Goal: Task Accomplishment & Management: Complete application form

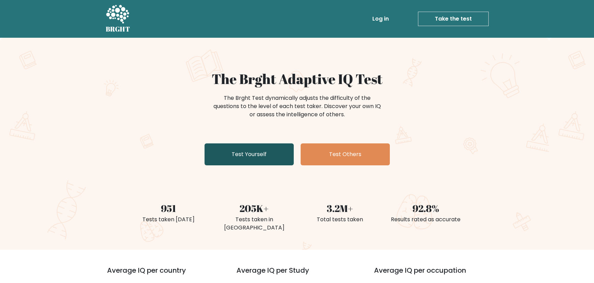
click at [272, 149] on link "Test Yourself" at bounding box center [249, 155] width 89 height 22
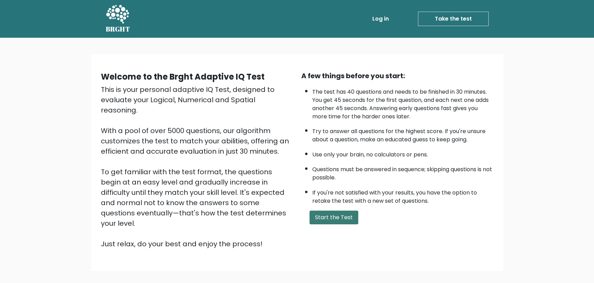
click at [340, 216] on button "Start the Test" at bounding box center [334, 218] width 49 height 14
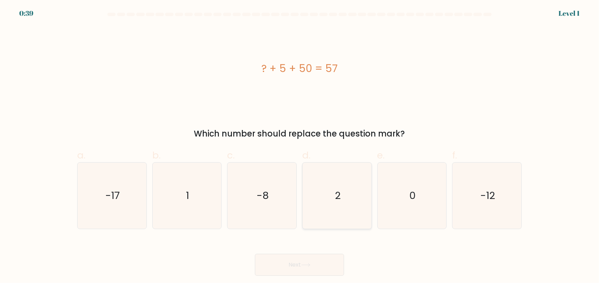
click at [343, 198] on icon "2" at bounding box center [337, 196] width 66 height 66
click at [300, 146] on input "d. 2" at bounding box center [300, 144] width 0 height 4
radio input "true"
drag, startPoint x: 305, startPoint y: 279, endPoint x: 305, endPoint y: 274, distance: 5.5
click at [305, 279] on body "0:39 Level 1 a." at bounding box center [299, 141] width 599 height 283
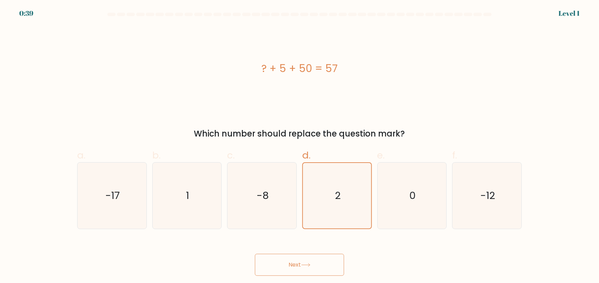
click at [307, 268] on button "Next" at bounding box center [299, 265] width 89 height 22
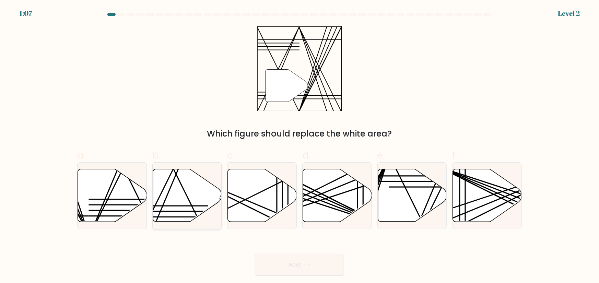
click at [194, 206] on g at bounding box center [208, 168] width 138 height 139
click at [300, 146] on input "b." at bounding box center [300, 144] width 0 height 4
radio input "true"
click at [310, 267] on button "Next" at bounding box center [299, 265] width 89 height 22
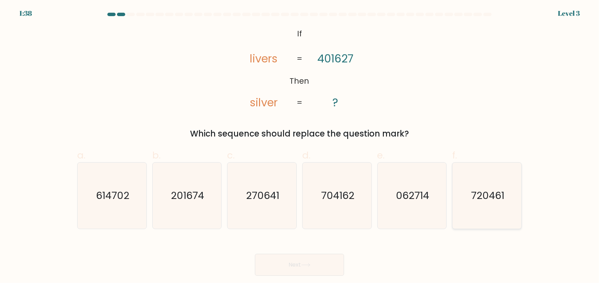
click at [493, 211] on icon "720461" at bounding box center [487, 196] width 66 height 66
click at [300, 146] on input "f. 720461" at bounding box center [300, 144] width 0 height 4
radio input "true"
click at [322, 262] on button "Next" at bounding box center [299, 265] width 89 height 22
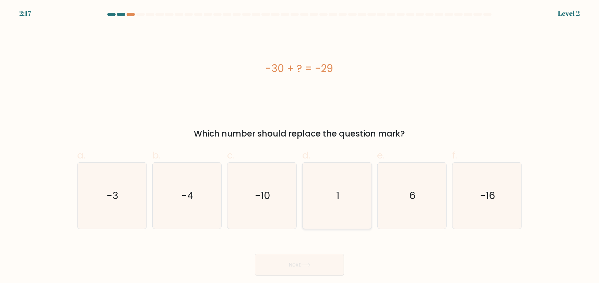
click at [332, 206] on icon "1" at bounding box center [337, 196] width 66 height 66
click at [300, 146] on input "d. 1" at bounding box center [300, 144] width 0 height 4
radio input "true"
click at [323, 260] on button "Next" at bounding box center [299, 265] width 89 height 22
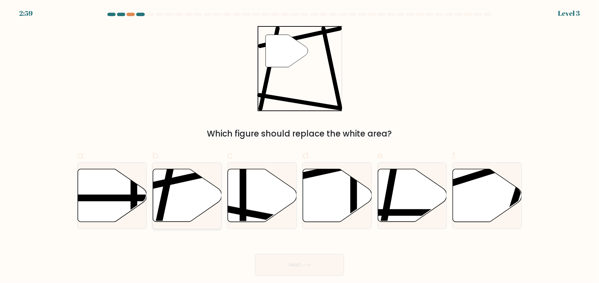
click at [199, 207] on icon at bounding box center [187, 195] width 69 height 53
click at [300, 146] on input "b." at bounding box center [300, 144] width 0 height 4
radio input "true"
click at [318, 268] on button "Next" at bounding box center [299, 265] width 89 height 22
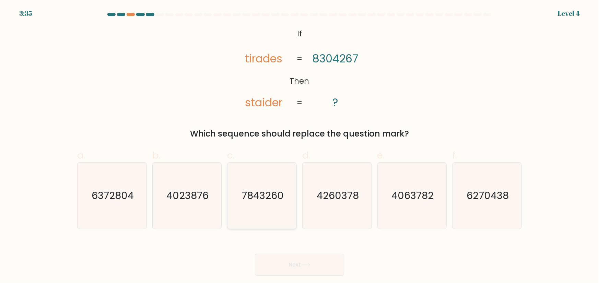
click at [277, 201] on text "7843260" at bounding box center [263, 196] width 42 height 14
click at [300, 146] on input "c. 7843260" at bounding box center [300, 144] width 0 height 4
radio input "true"
click at [287, 252] on div "Next" at bounding box center [299, 257] width 453 height 38
click at [289, 267] on button "Next" at bounding box center [299, 265] width 89 height 22
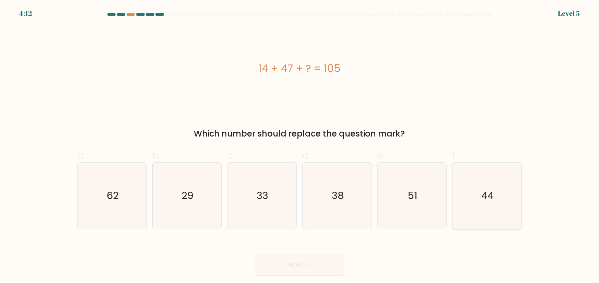
click at [501, 208] on icon "44" at bounding box center [487, 196] width 66 height 66
click at [300, 146] on input "f. 44" at bounding box center [300, 144] width 0 height 4
radio input "true"
click at [316, 260] on button "Next" at bounding box center [299, 265] width 89 height 22
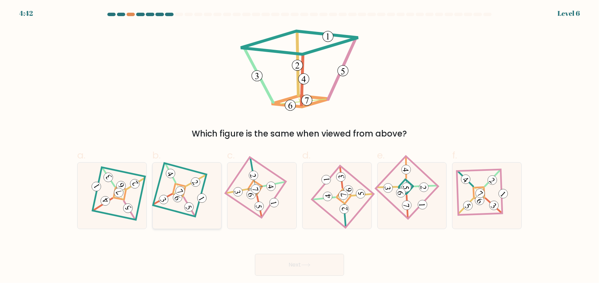
click at [171, 198] on icon at bounding box center [187, 195] width 46 height 53
click at [300, 146] on input "b." at bounding box center [300, 144] width 0 height 4
radio input "true"
click at [292, 257] on button "Next" at bounding box center [299, 265] width 89 height 22
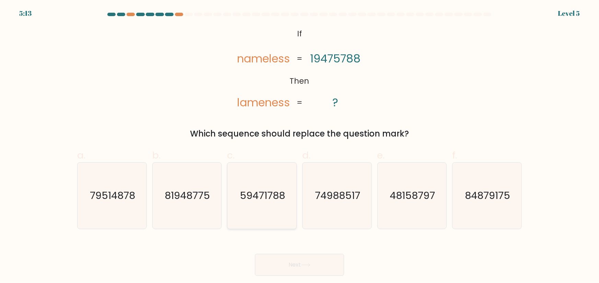
click at [256, 204] on icon "59471788" at bounding box center [262, 196] width 66 height 66
click at [300, 146] on input "c. 59471788" at bounding box center [300, 144] width 0 height 4
radio input "true"
click at [307, 260] on button "Next" at bounding box center [299, 265] width 89 height 22
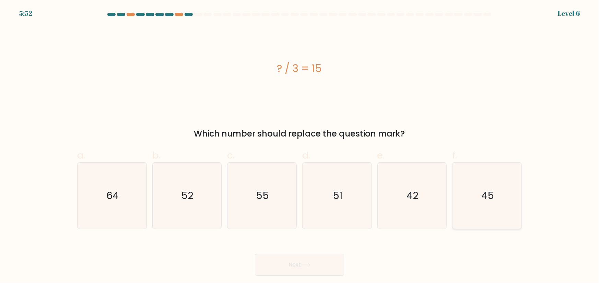
click at [481, 205] on icon "45" at bounding box center [487, 196] width 66 height 66
click at [300, 146] on input "f. 45" at bounding box center [300, 144] width 0 height 4
radio input "true"
click at [326, 271] on button "Next" at bounding box center [299, 265] width 89 height 22
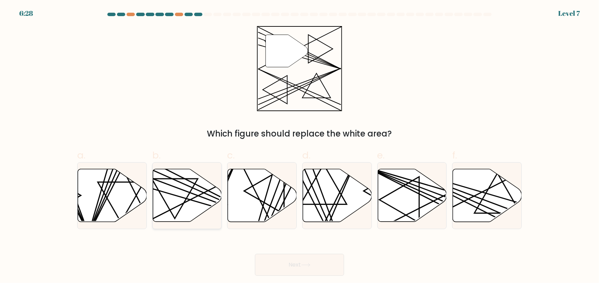
click at [202, 203] on line at bounding box center [208, 204] width 135 height 39
click at [300, 146] on input "b." at bounding box center [300, 144] width 0 height 4
radio input "true"
click at [302, 266] on button "Next" at bounding box center [299, 265] width 89 height 22
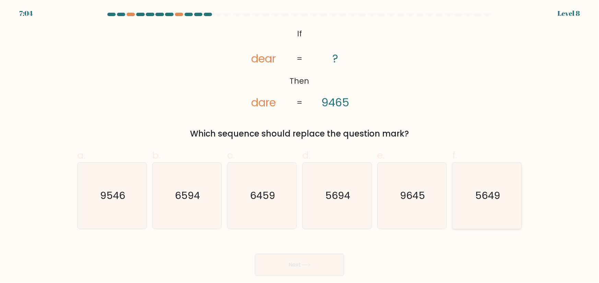
click at [461, 206] on icon "5649" at bounding box center [487, 196] width 66 height 66
click at [300, 146] on input "f. 5649" at bounding box center [300, 144] width 0 height 4
radio input "true"
click at [423, 212] on icon "9645" at bounding box center [412, 196] width 66 height 66
click at [300, 146] on input "e. 9645" at bounding box center [300, 144] width 0 height 4
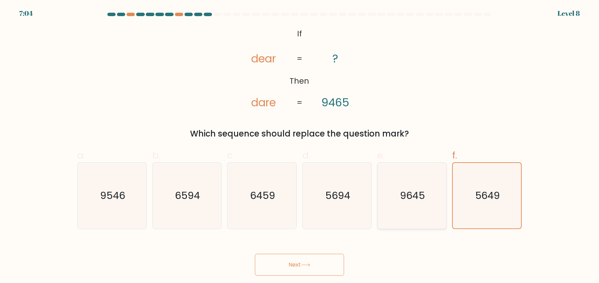
radio input "true"
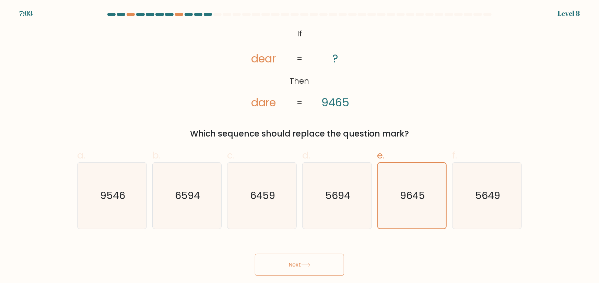
click at [333, 267] on button "Next" at bounding box center [299, 265] width 89 height 22
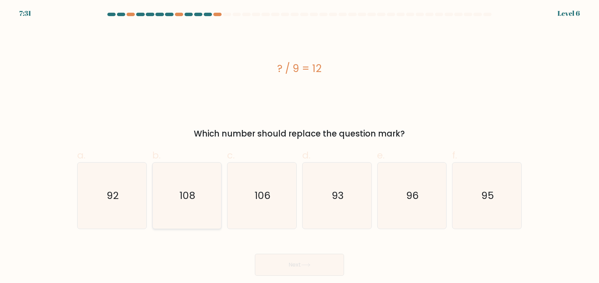
click at [213, 202] on icon "108" at bounding box center [187, 196] width 66 height 66
click at [300, 146] on input "b. 108" at bounding box center [300, 144] width 0 height 4
radio input "true"
click at [319, 264] on button "Next" at bounding box center [299, 265] width 89 height 22
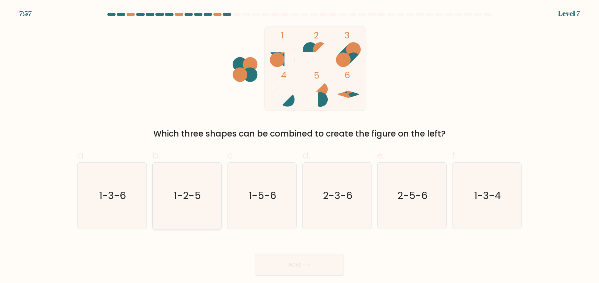
click at [194, 202] on text "1-2-5" at bounding box center [187, 196] width 27 height 14
click at [300, 146] on input "b. 1-2-5" at bounding box center [300, 144] width 0 height 4
radio input "true"
click at [307, 274] on button "Next" at bounding box center [299, 265] width 89 height 22
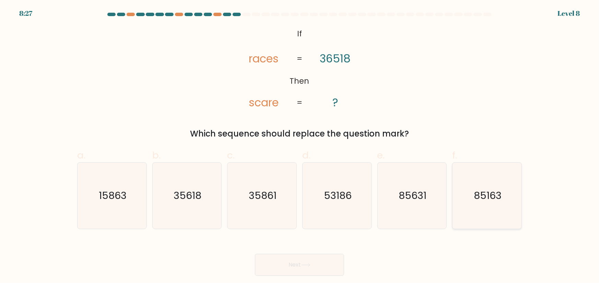
click at [465, 201] on icon "85163" at bounding box center [487, 196] width 66 height 66
click at [300, 146] on input "f. 85163" at bounding box center [300, 144] width 0 height 4
radio input "true"
click at [412, 216] on icon "85631" at bounding box center [412, 196] width 66 height 66
click at [300, 146] on input "e. 85631" at bounding box center [300, 144] width 0 height 4
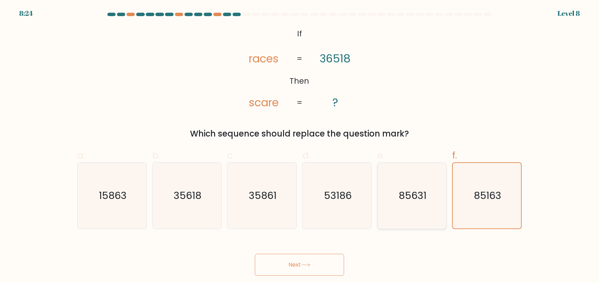
radio input "true"
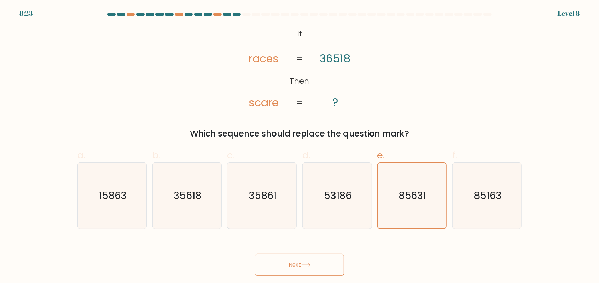
click at [268, 278] on body "8:23 Level 8 If" at bounding box center [299, 141] width 599 height 283
click at [280, 263] on button "Next" at bounding box center [299, 265] width 89 height 22
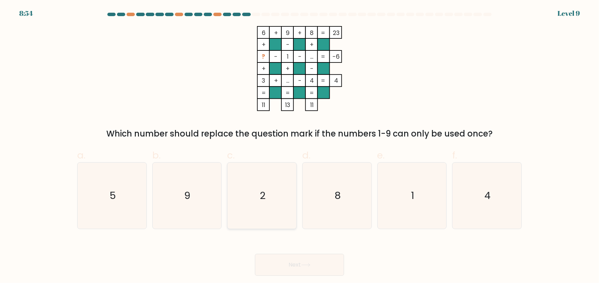
click at [278, 196] on icon "2" at bounding box center [262, 196] width 66 height 66
click at [300, 146] on input "c. 2" at bounding box center [300, 144] width 0 height 4
radio input "true"
click at [316, 260] on button "Next" at bounding box center [299, 265] width 89 height 22
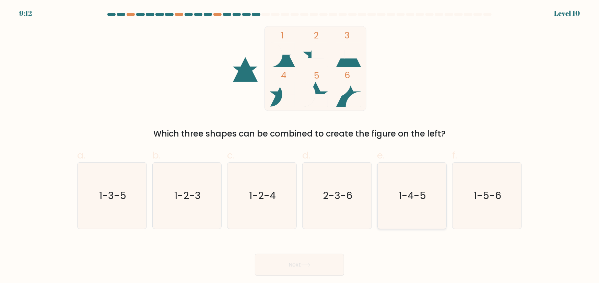
click at [432, 213] on icon "1-4-5" at bounding box center [412, 196] width 66 height 66
click at [300, 146] on input "e. 1-4-5" at bounding box center [300, 144] width 0 height 4
radio input "true"
click at [290, 266] on button "Next" at bounding box center [299, 265] width 89 height 22
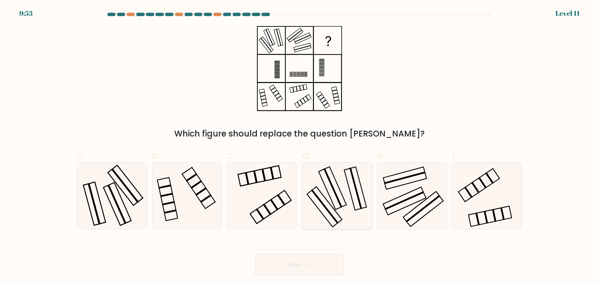
click at [348, 207] on icon at bounding box center [337, 196] width 66 height 66
click at [300, 146] on input "d." at bounding box center [300, 144] width 0 height 4
radio input "true"
click at [426, 197] on rect at bounding box center [404, 201] width 43 height 28
click at [300, 146] on input "e." at bounding box center [300, 144] width 0 height 4
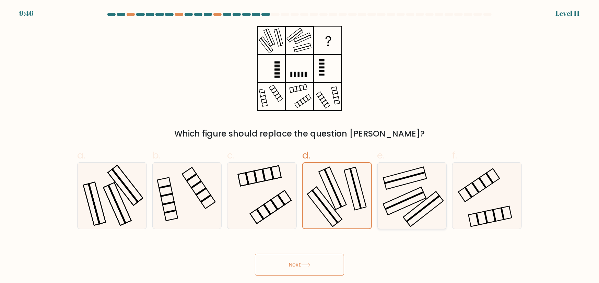
radio input "true"
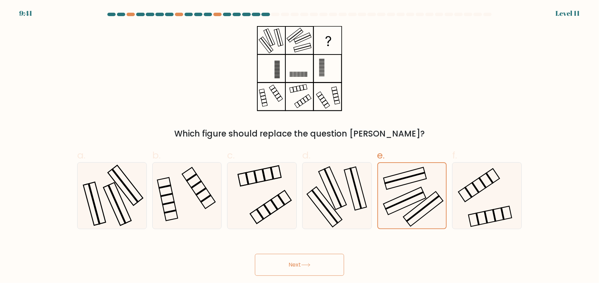
click at [320, 262] on button "Next" at bounding box center [299, 265] width 89 height 22
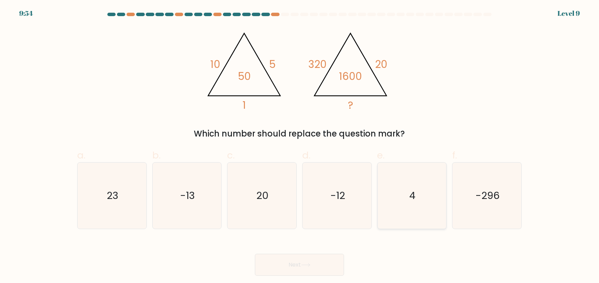
click at [415, 198] on text "4" at bounding box center [413, 196] width 6 height 14
click at [300, 146] on input "e. 4" at bounding box center [300, 144] width 0 height 4
radio input "true"
click at [314, 263] on button "Next" at bounding box center [299, 265] width 89 height 22
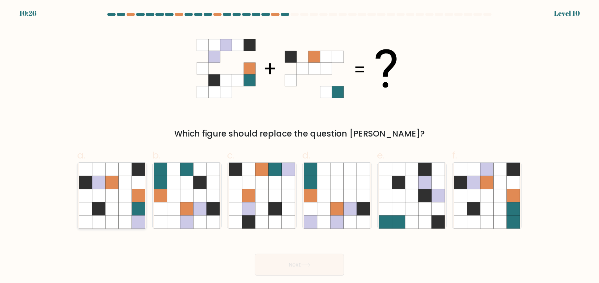
click at [124, 203] on icon at bounding box center [125, 209] width 13 height 13
click at [300, 146] on input "a." at bounding box center [300, 144] width 0 height 4
radio input "true"
click at [297, 258] on button "Next" at bounding box center [299, 265] width 89 height 22
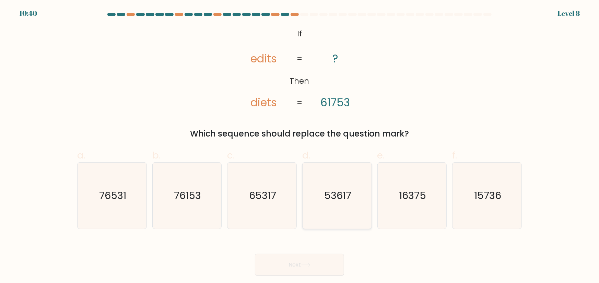
click at [348, 203] on icon "53617" at bounding box center [337, 196] width 66 height 66
click at [300, 146] on input "d. 53617" at bounding box center [300, 144] width 0 height 4
radio input "true"
drag, startPoint x: 174, startPoint y: 209, endPoint x: 256, endPoint y: 246, distance: 89.7
click at [175, 210] on icon "76153" at bounding box center [187, 196] width 66 height 66
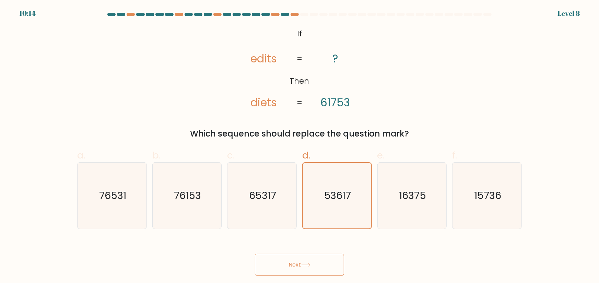
click at [300, 146] on input "b. 76153" at bounding box center [300, 144] width 0 height 4
radio input "true"
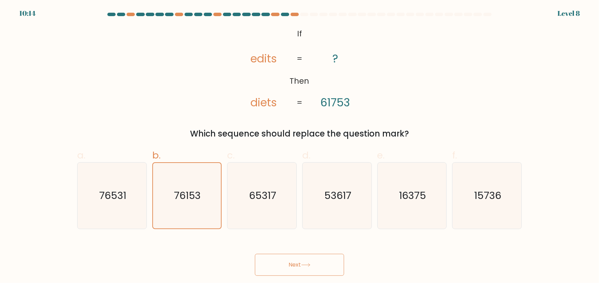
click at [313, 268] on button "Next" at bounding box center [299, 265] width 89 height 22
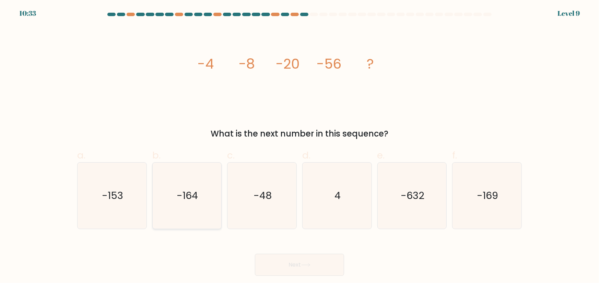
click at [210, 207] on icon "-164" at bounding box center [187, 196] width 66 height 66
click at [300, 146] on input "b. -164" at bounding box center [300, 144] width 0 height 4
radio input "true"
click at [305, 262] on button "Next" at bounding box center [299, 265] width 89 height 22
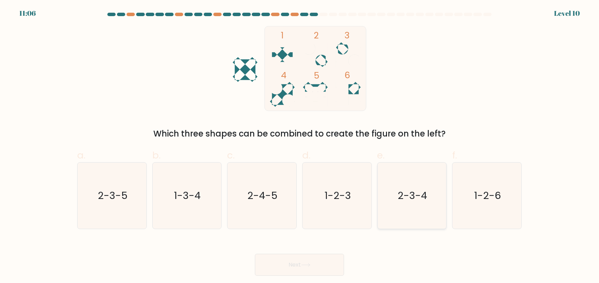
click at [415, 205] on icon "2-3-4" at bounding box center [412, 196] width 66 height 66
click at [300, 146] on input "e. 2-3-4" at bounding box center [300, 144] width 0 height 4
radio input "true"
click at [313, 262] on button "Next" at bounding box center [299, 265] width 89 height 22
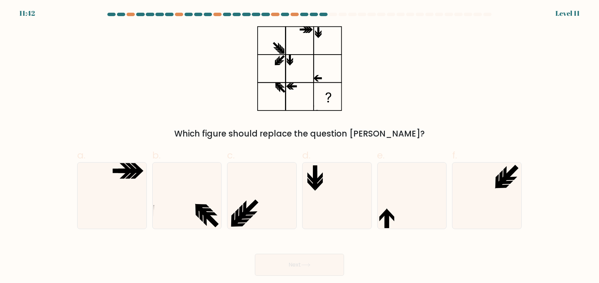
drag, startPoint x: 199, startPoint y: 209, endPoint x: 265, endPoint y: 241, distance: 73.2
click at [200, 209] on icon at bounding box center [203, 212] width 15 height 15
click at [300, 146] on input "b." at bounding box center [300, 144] width 0 height 4
radio input "true"
click at [277, 252] on div "Next" at bounding box center [299, 257] width 453 height 38
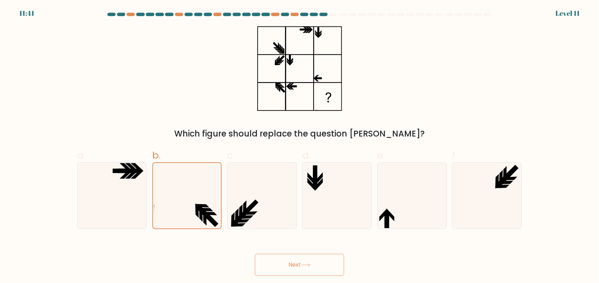
click at [288, 262] on button "Next" at bounding box center [299, 265] width 89 height 22
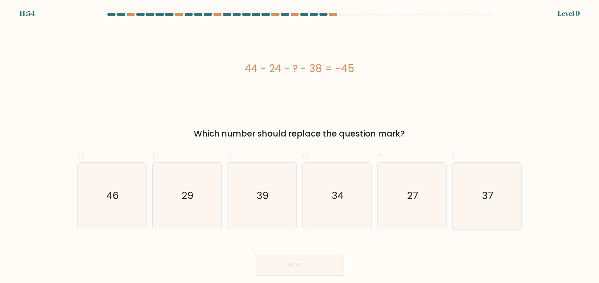
click at [477, 188] on icon "37" at bounding box center [487, 196] width 66 height 66
click at [300, 146] on input "f. 37" at bounding box center [300, 144] width 0 height 4
radio input "true"
click at [296, 254] on button "Next" at bounding box center [299, 265] width 89 height 22
click at [296, 265] on button "Next" at bounding box center [299, 265] width 89 height 22
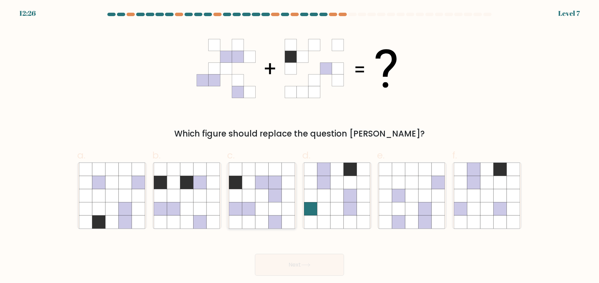
click at [262, 201] on icon at bounding box center [261, 195] width 13 height 13
click at [300, 146] on input "c." at bounding box center [300, 144] width 0 height 4
radio input "true"
click at [298, 263] on button "Next" at bounding box center [299, 265] width 89 height 22
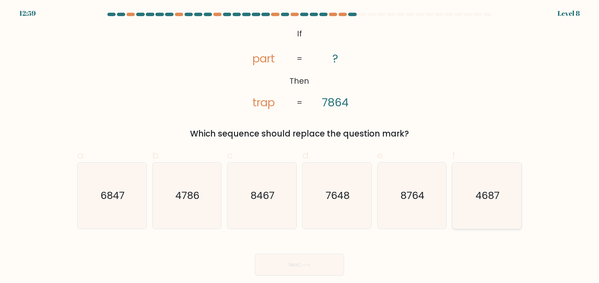
click at [487, 186] on icon "4687" at bounding box center [487, 196] width 66 height 66
click at [300, 146] on input "f. 4687" at bounding box center [300, 144] width 0 height 4
radio input "true"
click at [333, 271] on button "Next" at bounding box center [299, 265] width 89 height 22
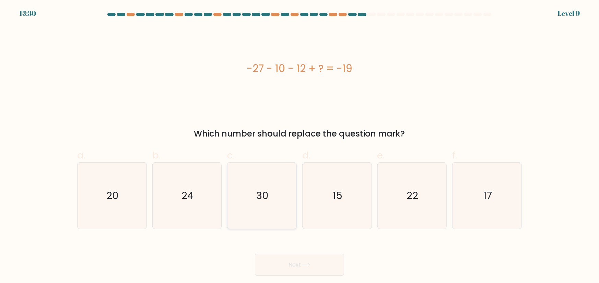
click at [272, 175] on icon "30" at bounding box center [262, 196] width 66 height 66
click at [300, 146] on input "c. 30" at bounding box center [300, 144] width 0 height 4
radio input "true"
click at [326, 270] on button "Next" at bounding box center [299, 265] width 89 height 22
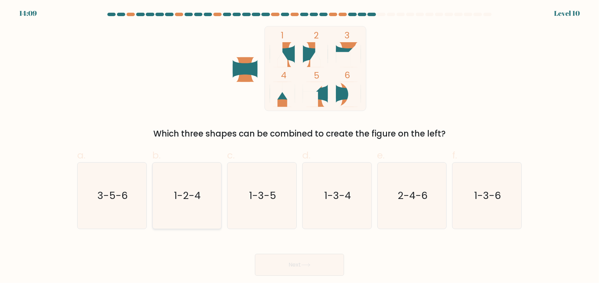
drag, startPoint x: 168, startPoint y: 192, endPoint x: 193, endPoint y: 210, distance: 30.8
click at [168, 193] on icon "1-2-4" at bounding box center [187, 196] width 66 height 66
click at [300, 146] on input "b. 1-2-4" at bounding box center [300, 144] width 0 height 4
radio input "true"
click at [280, 260] on button "Next" at bounding box center [299, 265] width 89 height 22
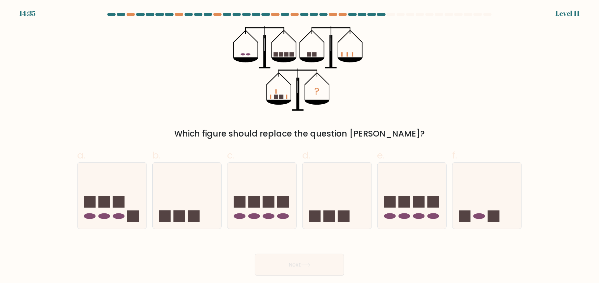
click at [29, 15] on form at bounding box center [299, 144] width 599 height 263
click at [122, 211] on icon at bounding box center [112, 195] width 69 height 57
click at [300, 146] on input "a." at bounding box center [300, 144] width 0 height 4
radio input "true"
click at [133, 216] on rect at bounding box center [133, 216] width 12 height 12
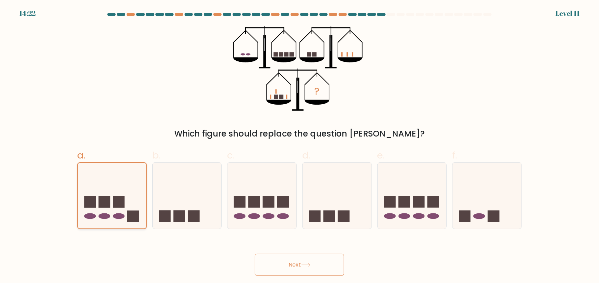
click at [300, 146] on input "a." at bounding box center [300, 144] width 0 height 4
click at [297, 265] on button "Next" at bounding box center [299, 265] width 89 height 22
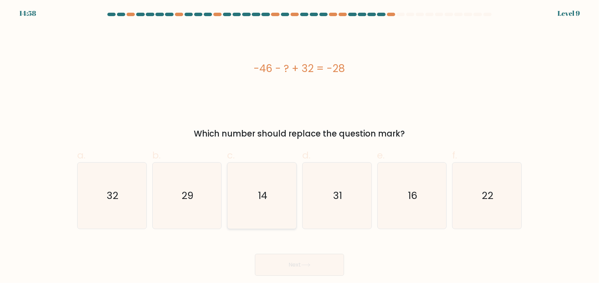
click at [266, 174] on icon "14" at bounding box center [262, 196] width 66 height 66
click at [300, 146] on input "c. 14" at bounding box center [300, 144] width 0 height 4
radio input "true"
click at [303, 265] on icon at bounding box center [305, 265] width 9 height 4
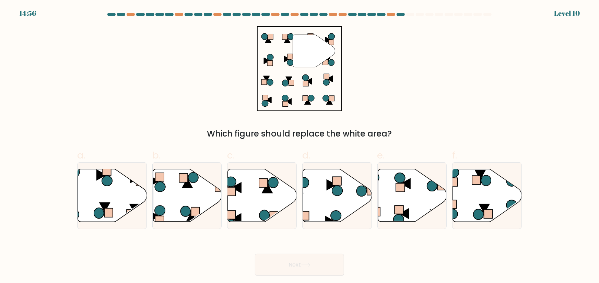
click at [310, 255] on button "Next" at bounding box center [299, 265] width 89 height 22
click at [335, 205] on icon at bounding box center [337, 195] width 69 height 53
click at [300, 146] on input "d." at bounding box center [300, 144] width 0 height 4
radio input "true"
click at [124, 188] on icon at bounding box center [112, 195] width 69 height 53
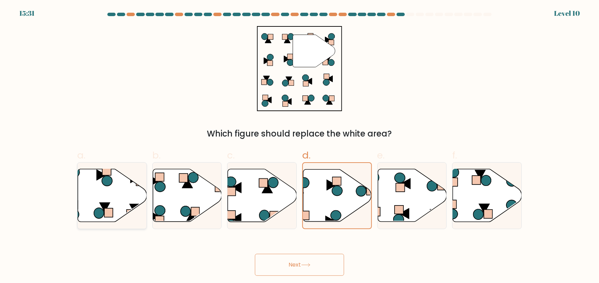
click at [300, 146] on input "a." at bounding box center [300, 144] width 0 height 4
radio input "true"
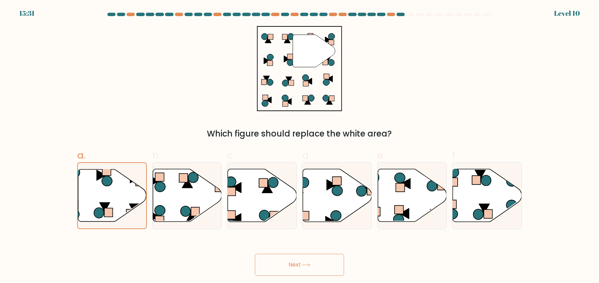
click at [304, 268] on button "Next" at bounding box center [299, 265] width 89 height 22
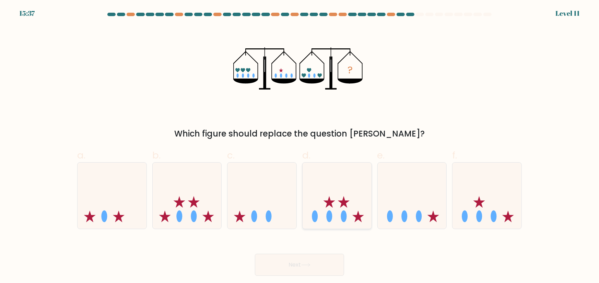
click at [314, 206] on icon at bounding box center [337, 195] width 69 height 57
click at [300, 146] on input "d." at bounding box center [300, 144] width 0 height 4
radio input "true"
click at [300, 256] on button "Next" at bounding box center [299, 265] width 89 height 22
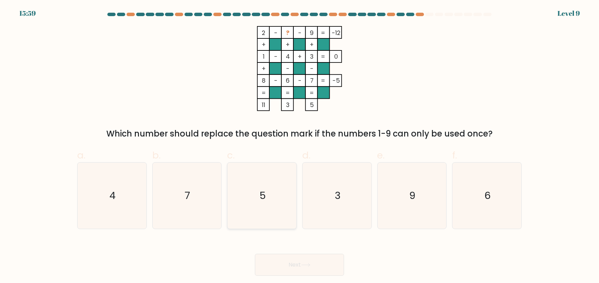
click at [268, 211] on icon "5" at bounding box center [262, 196] width 66 height 66
click at [300, 146] on input "c. 5" at bounding box center [300, 144] width 0 height 4
radio input "true"
click at [309, 264] on icon at bounding box center [305, 265] width 9 height 4
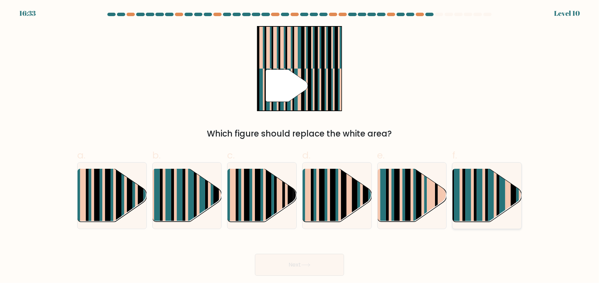
click at [481, 195] on rect at bounding box center [480, 202] width 6 height 68
click at [300, 146] on input "f." at bounding box center [300, 144] width 0 height 4
radio input "true"
click at [322, 271] on button "Next" at bounding box center [299, 265] width 89 height 22
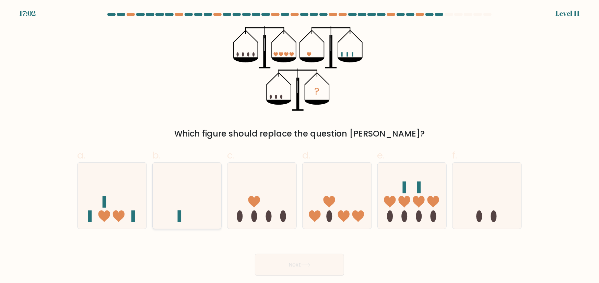
drag, startPoint x: 178, startPoint y: 202, endPoint x: 182, endPoint y: 201, distance: 4.3
click at [178, 201] on icon at bounding box center [187, 195] width 69 height 57
click at [300, 146] on input "b." at bounding box center [300, 144] width 0 height 4
radio input "true"
click at [313, 274] on button "Next" at bounding box center [299, 265] width 89 height 22
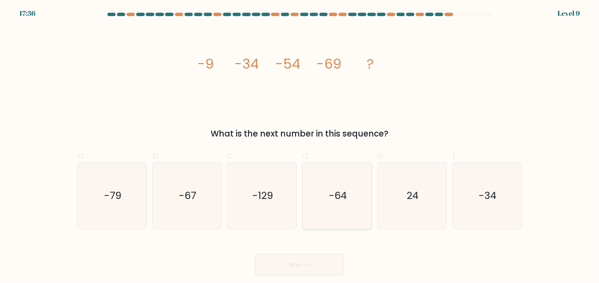
click at [316, 219] on icon "-64" at bounding box center [337, 196] width 66 height 66
click at [300, 146] on input "d. -64" at bounding box center [300, 144] width 0 height 4
radio input "true"
click at [312, 274] on button "Next" at bounding box center [299, 265] width 89 height 22
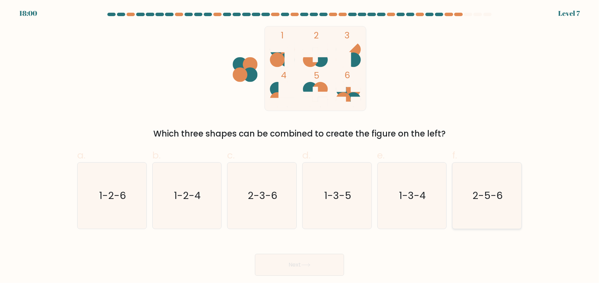
click at [488, 209] on icon "2-5-6" at bounding box center [487, 196] width 66 height 66
click at [300, 146] on input "f. 2-5-6" at bounding box center [300, 144] width 0 height 4
radio input "true"
click at [313, 243] on div "Next" at bounding box center [299, 257] width 453 height 38
click at [312, 265] on button "Next" at bounding box center [299, 265] width 89 height 22
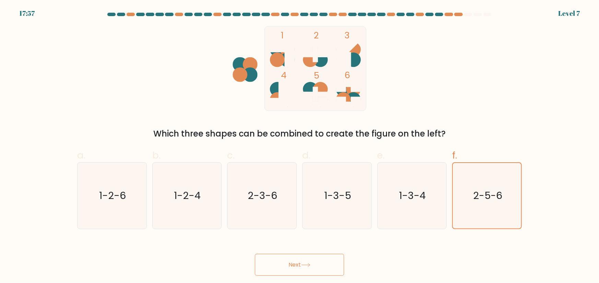
click at [324, 262] on button "Next" at bounding box center [299, 265] width 89 height 22
click at [495, 235] on form at bounding box center [299, 144] width 599 height 263
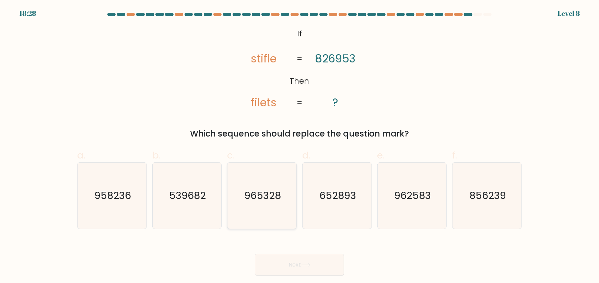
click at [269, 178] on icon "965328" at bounding box center [262, 196] width 66 height 66
click at [300, 146] on input "c. 965328" at bounding box center [300, 144] width 0 height 4
radio input "true"
click at [329, 261] on button "Next" at bounding box center [299, 265] width 89 height 22
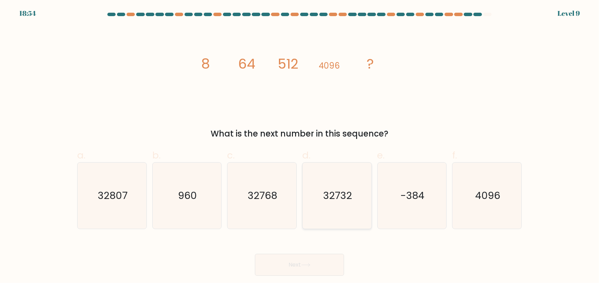
click at [346, 203] on icon "32732" at bounding box center [337, 196] width 66 height 66
click at [300, 146] on input "d. 32732" at bounding box center [300, 144] width 0 height 4
radio input "true"
click at [338, 254] on button "Next" at bounding box center [299, 265] width 89 height 22
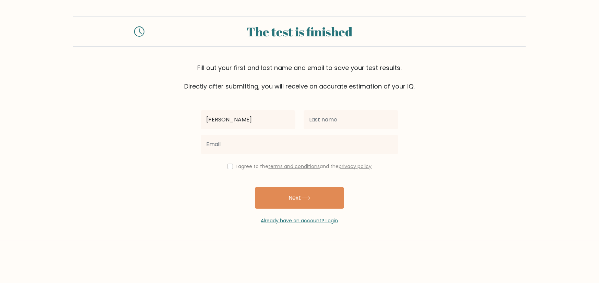
type input "Matthew"
type input "Tuazon"
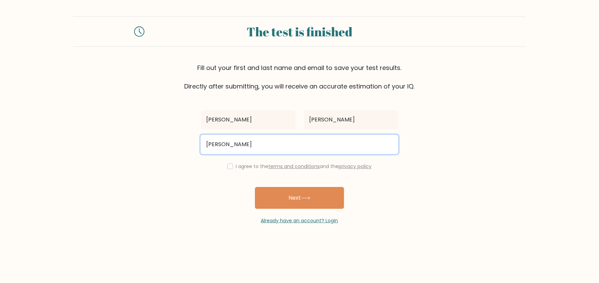
type input "matthew.tuazon0908@yahoo.com"
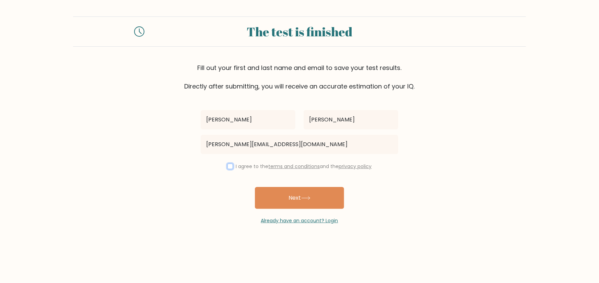
click at [228, 164] on input "checkbox" at bounding box center [230, 166] width 5 height 5
checkbox input "true"
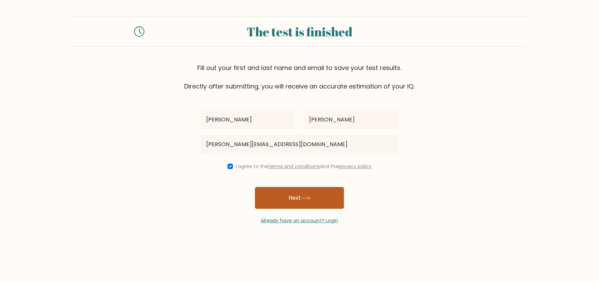
click at [321, 193] on button "Next" at bounding box center [299, 198] width 89 height 22
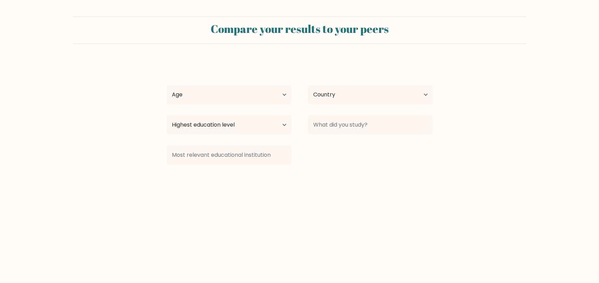
select select "PH"
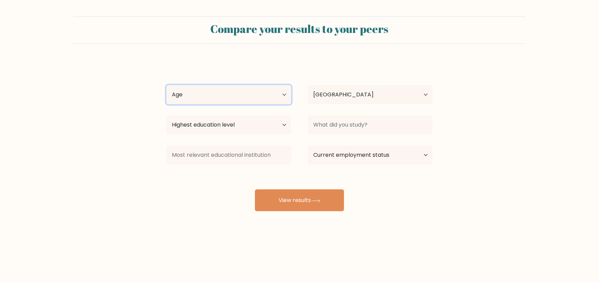
click at [237, 92] on select "Age Under 18 years old 18-24 years old 25-34 years old 35-44 years old 45-54 ye…" at bounding box center [229, 94] width 125 height 19
select select "25_34"
click at [167, 85] on select "Age Under 18 years old 18-24 years old 25-34 years old 35-44 years old 45-54 ye…" at bounding box center [229, 94] width 125 height 19
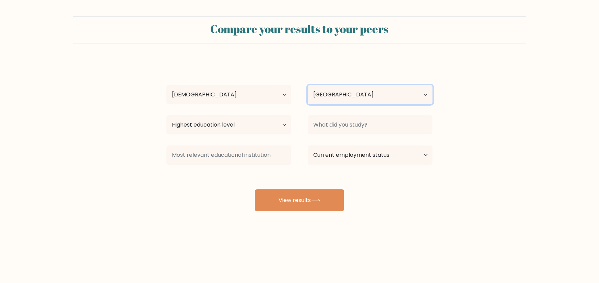
click at [359, 98] on select "Country Afghanistan Albania Algeria American Samoa Andorra Angola Anguilla Anta…" at bounding box center [370, 94] width 125 height 19
click at [360, 96] on select "Country Afghanistan Albania Algeria American Samoa Andorra Angola Anguilla Anta…" at bounding box center [370, 94] width 125 height 19
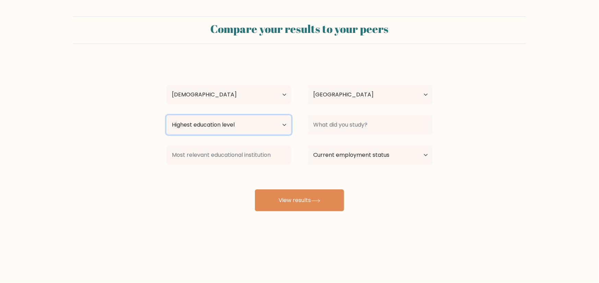
click at [272, 116] on select "Highest education level No schooling Primary Lower Secondary Upper Secondary Oc…" at bounding box center [229, 124] width 125 height 19
select select "bachelors_degree"
click at [167, 115] on select "Highest education level No schooling Primary Lower Secondary Upper Secondary Oc…" at bounding box center [229, 124] width 125 height 19
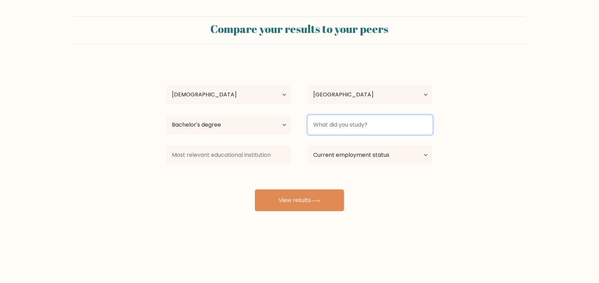
click at [391, 124] on input at bounding box center [370, 124] width 125 height 19
type input "E"
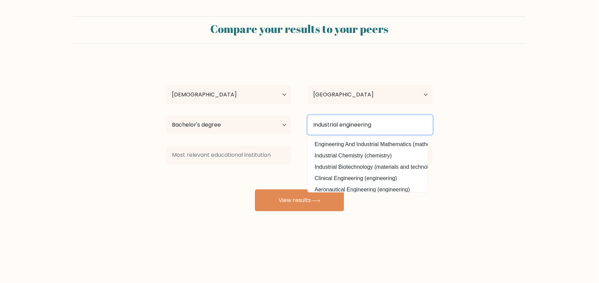
click at [350, 123] on input "Industrial engineering" at bounding box center [370, 124] width 125 height 19
drag, startPoint x: 400, startPoint y: 130, endPoint x: 230, endPoint y: 117, distance: 171.1
click at [230, 117] on div "Highest education level No schooling Primary Lower Secondary Upper Secondary Oc…" at bounding box center [299, 125] width 283 height 25
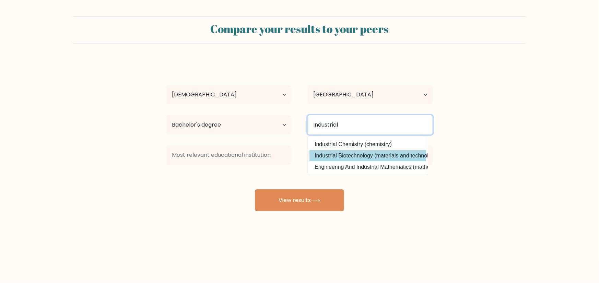
type input "Industrial"
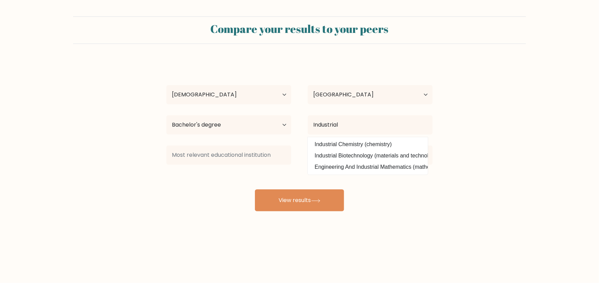
click at [364, 154] on div "Matthew Tuazon Age Under 18 years old 18-24 years old 25-34 years old 35-44 yea…" at bounding box center [299, 135] width 275 height 151
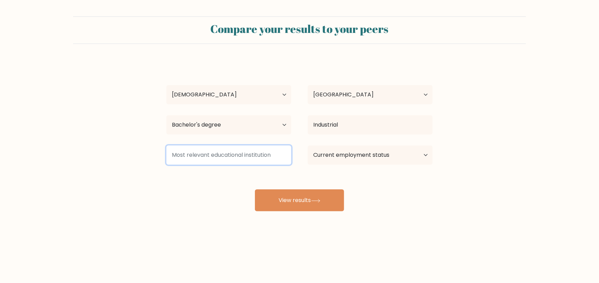
click at [278, 154] on input at bounding box center [229, 155] width 125 height 19
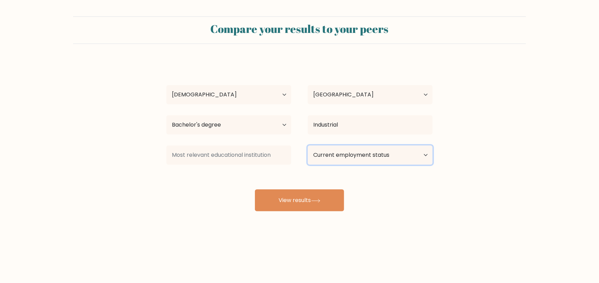
click at [359, 157] on select "Current employment status Employed Student Retired Other / prefer not to answer" at bounding box center [370, 155] width 125 height 19
select select "other"
click at [308, 146] on select "Current employment status Employed Student Retired Other / prefer not to answer" at bounding box center [370, 155] width 125 height 19
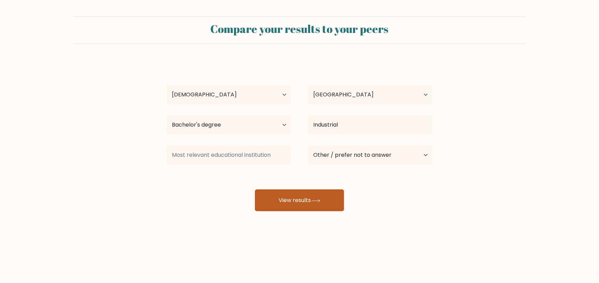
click at [337, 204] on button "View results" at bounding box center [299, 201] width 89 height 22
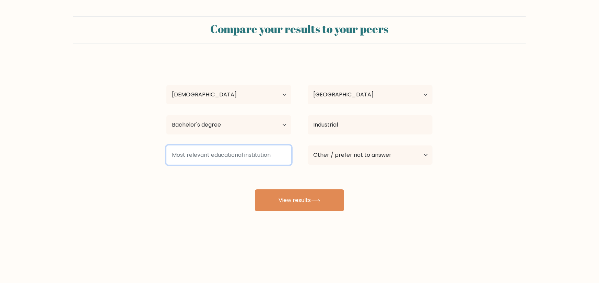
click at [247, 159] on input at bounding box center [229, 155] width 125 height 19
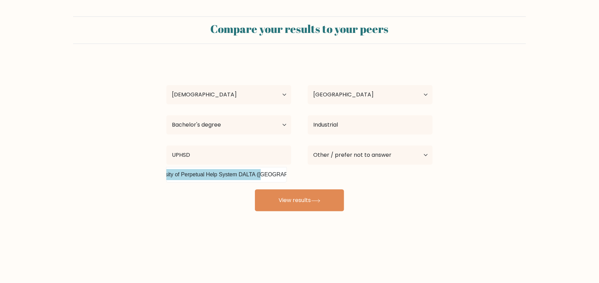
click at [251, 175] on option "University of Perpetual Help System DALTA (Philippines)" at bounding box center [202, 174] width 117 height 11
type input "University of Perpetual Help System DALTA"
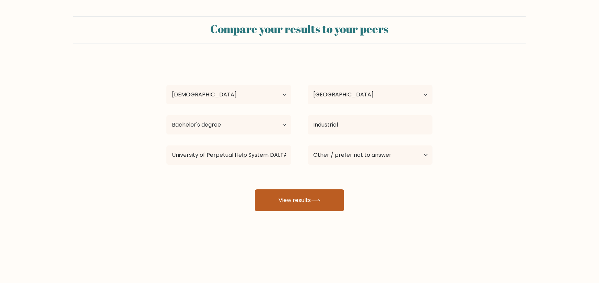
click at [272, 198] on button "View results" at bounding box center [299, 201] width 89 height 22
